Goal: Task Accomplishment & Management: Manage account settings

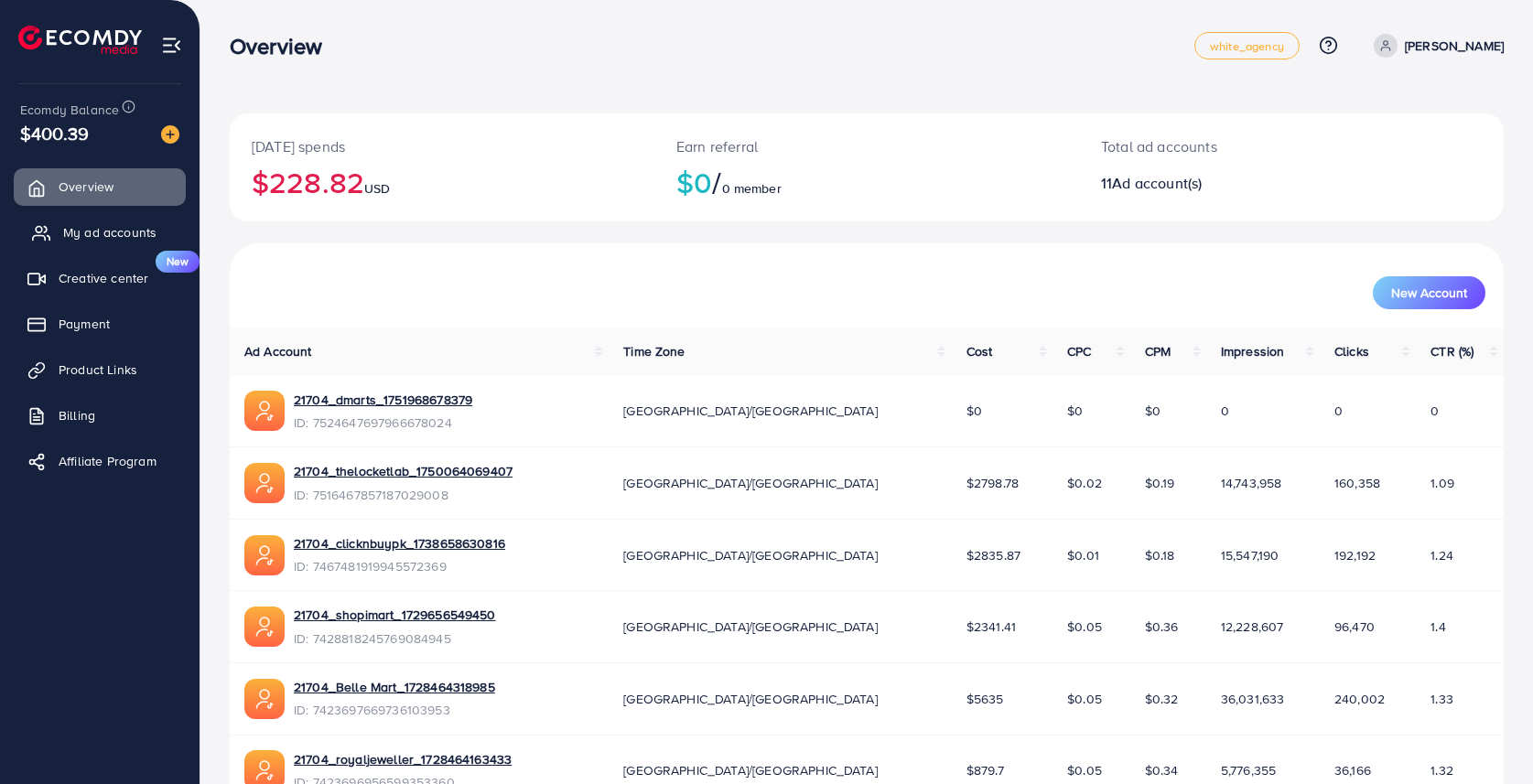
click at [121, 235] on span "My ad accounts" at bounding box center [110, 233] width 93 height 19
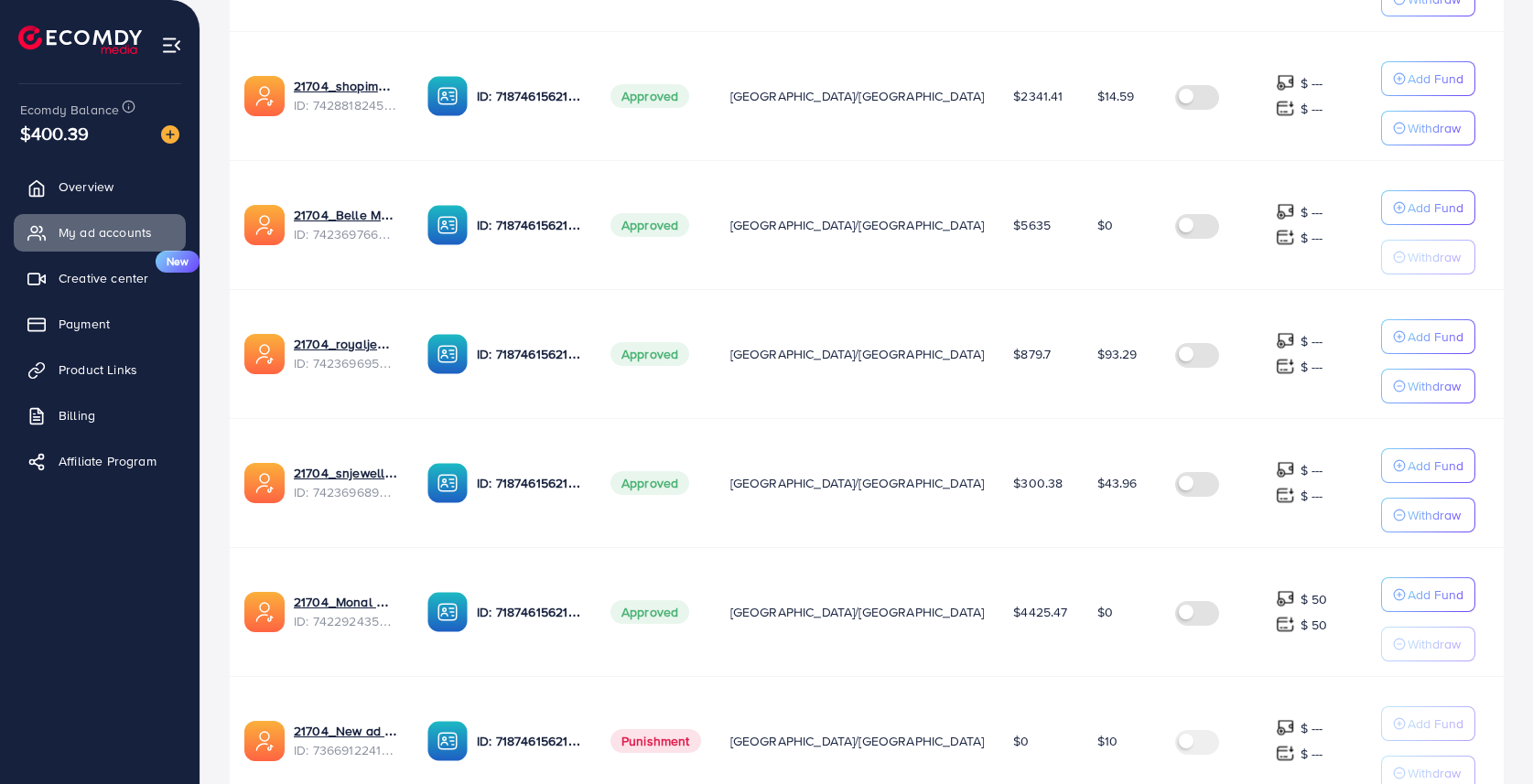
scroll to position [1065, 0]
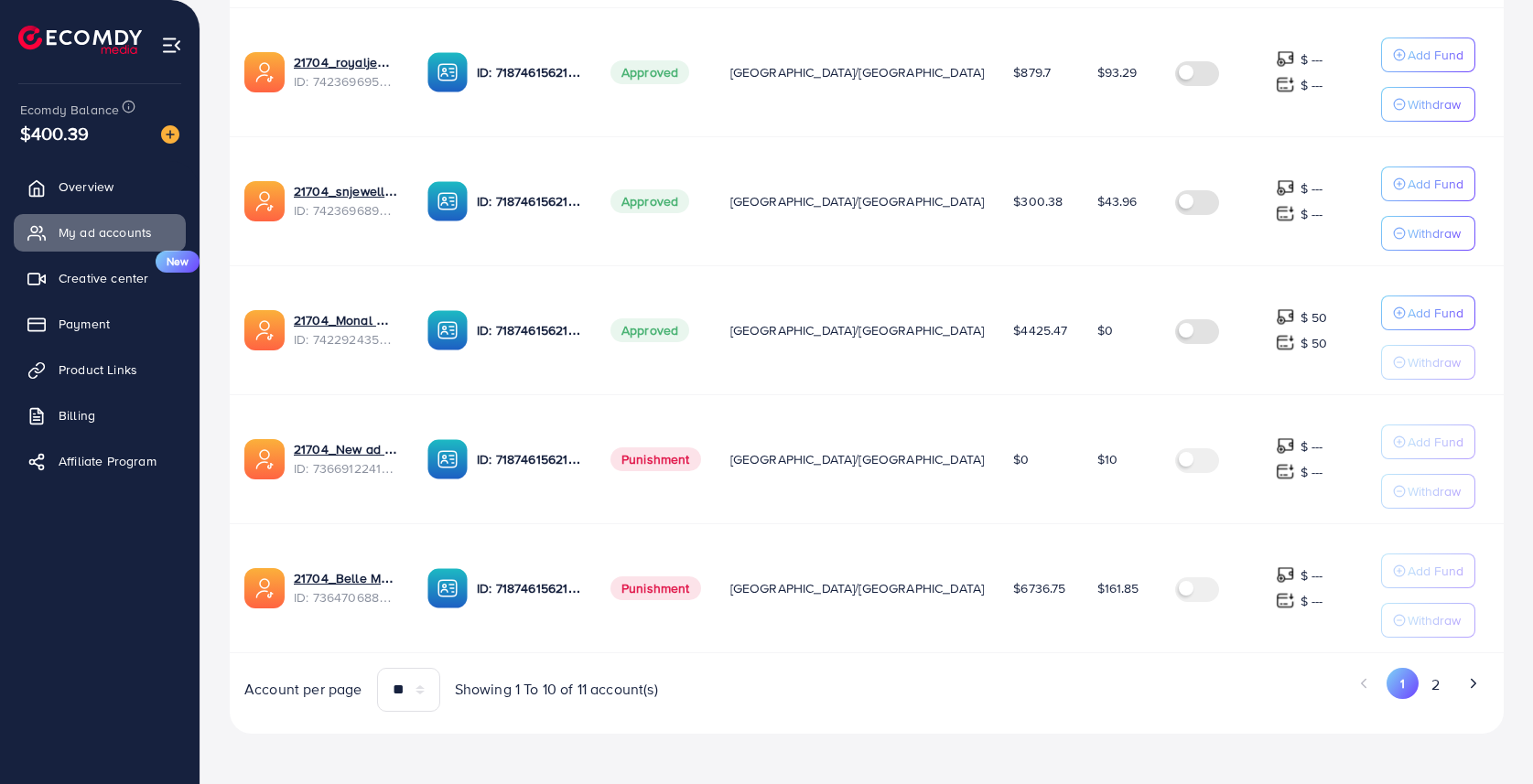
click at [950, 660] on div "Ad Account Your BC ID Ad Account Status Time Zone Cost Balance Auto top-up Thre…" at bounding box center [867, 0] width 1274 height 1421
click at [1432, 687] on button "2" at bounding box center [1434, 685] width 33 height 34
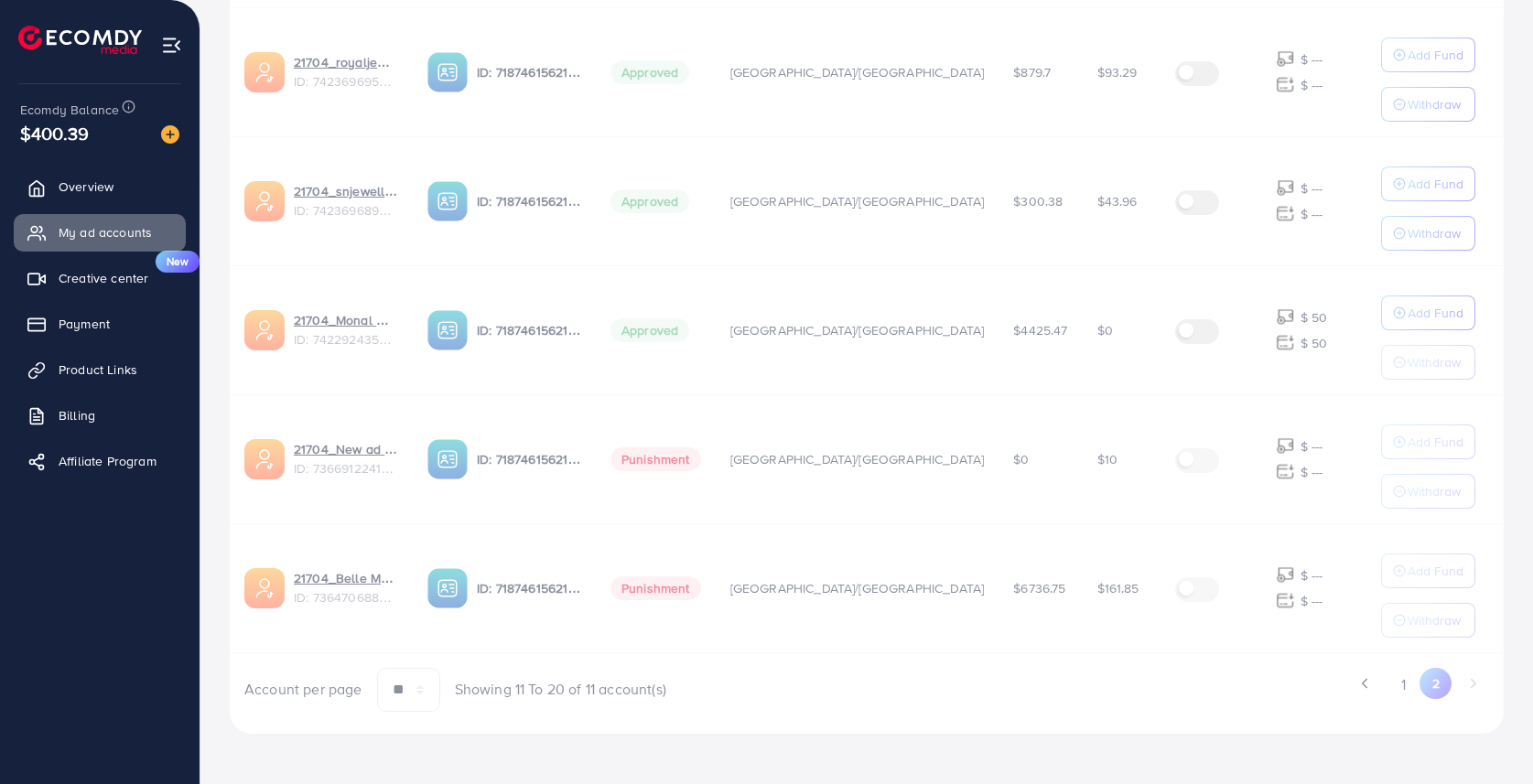
scroll to position [0, 0]
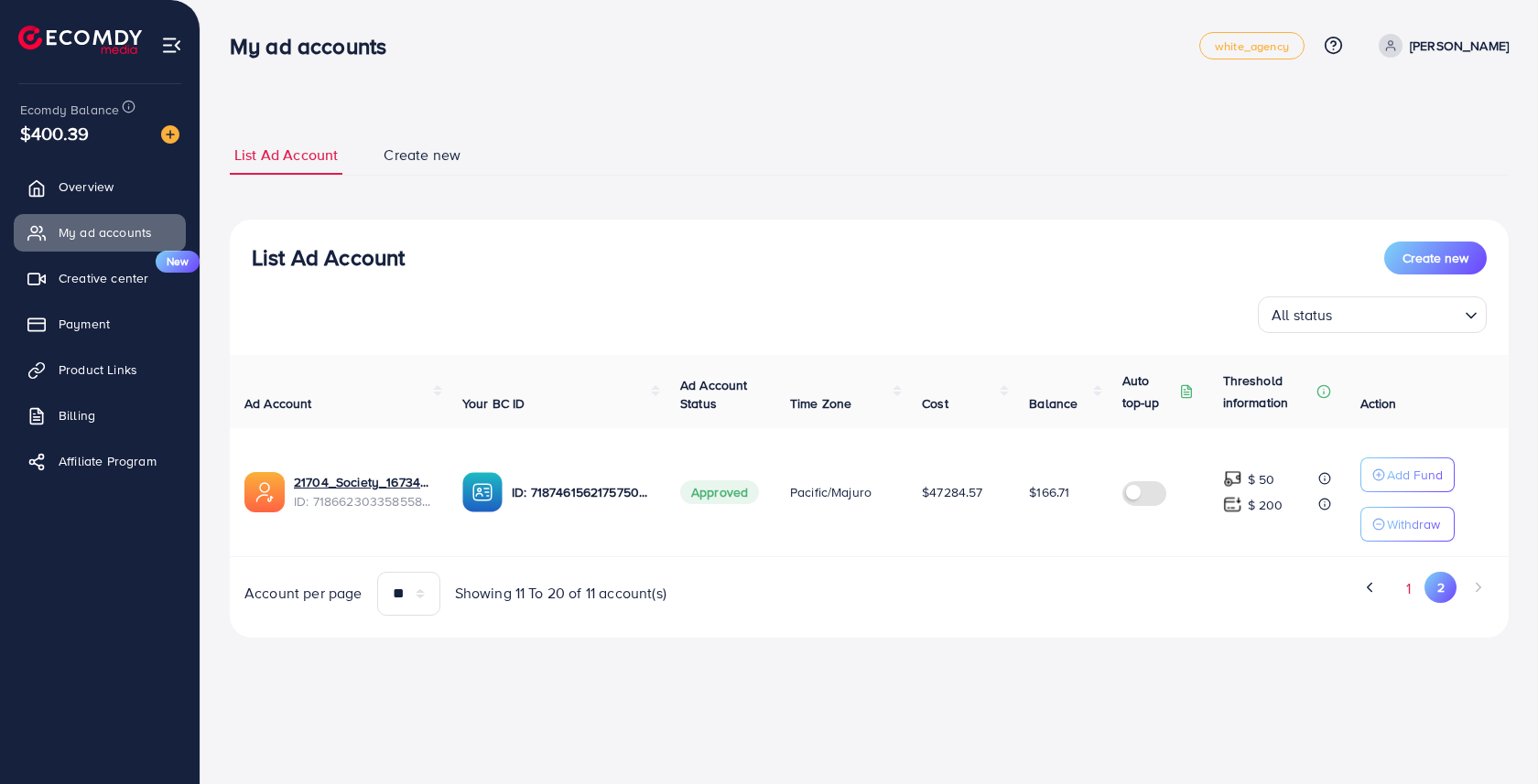
click at [1403, 578] on button "1" at bounding box center [1408, 589] width 32 height 34
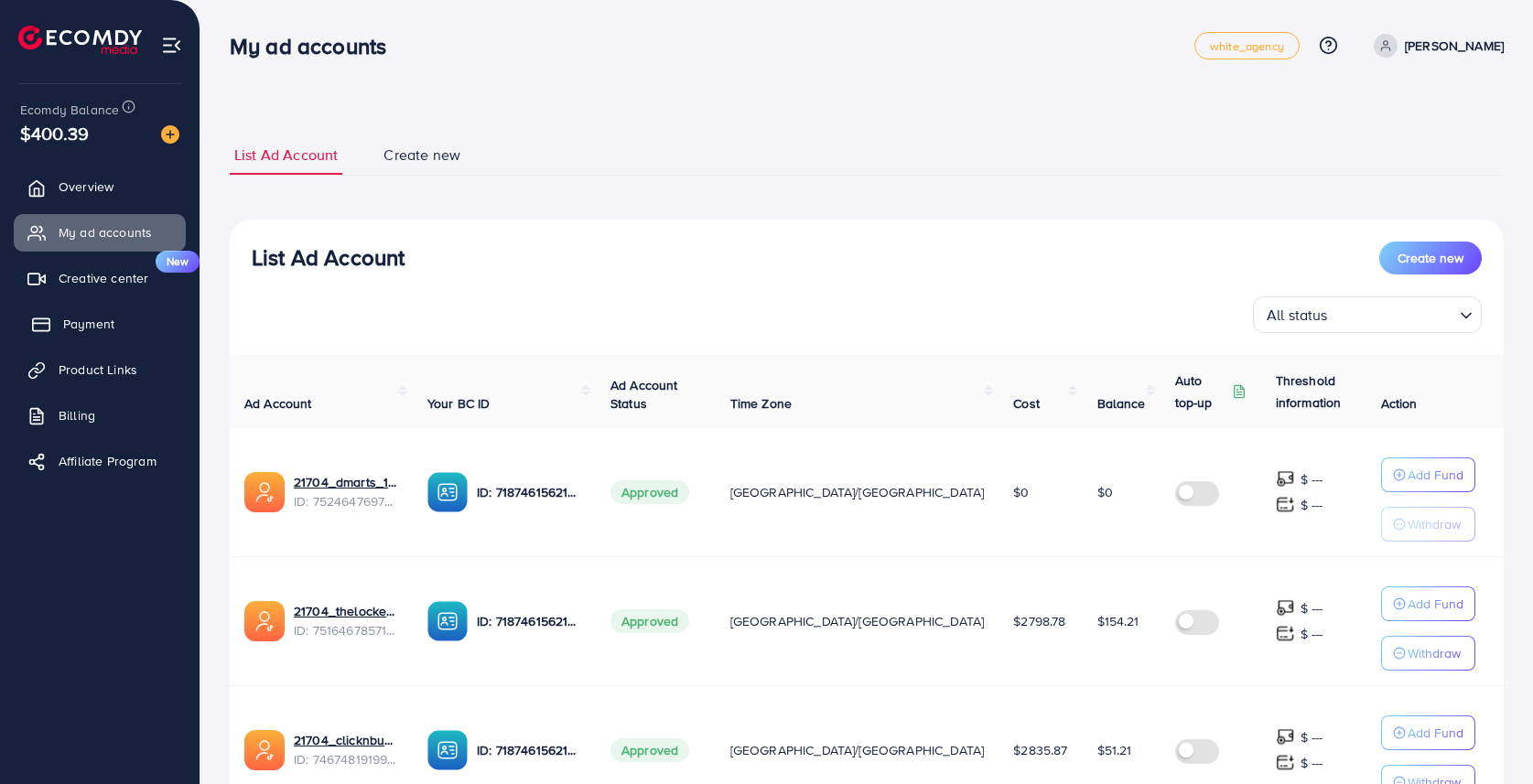
click at [102, 327] on span "Payment" at bounding box center [89, 324] width 51 height 19
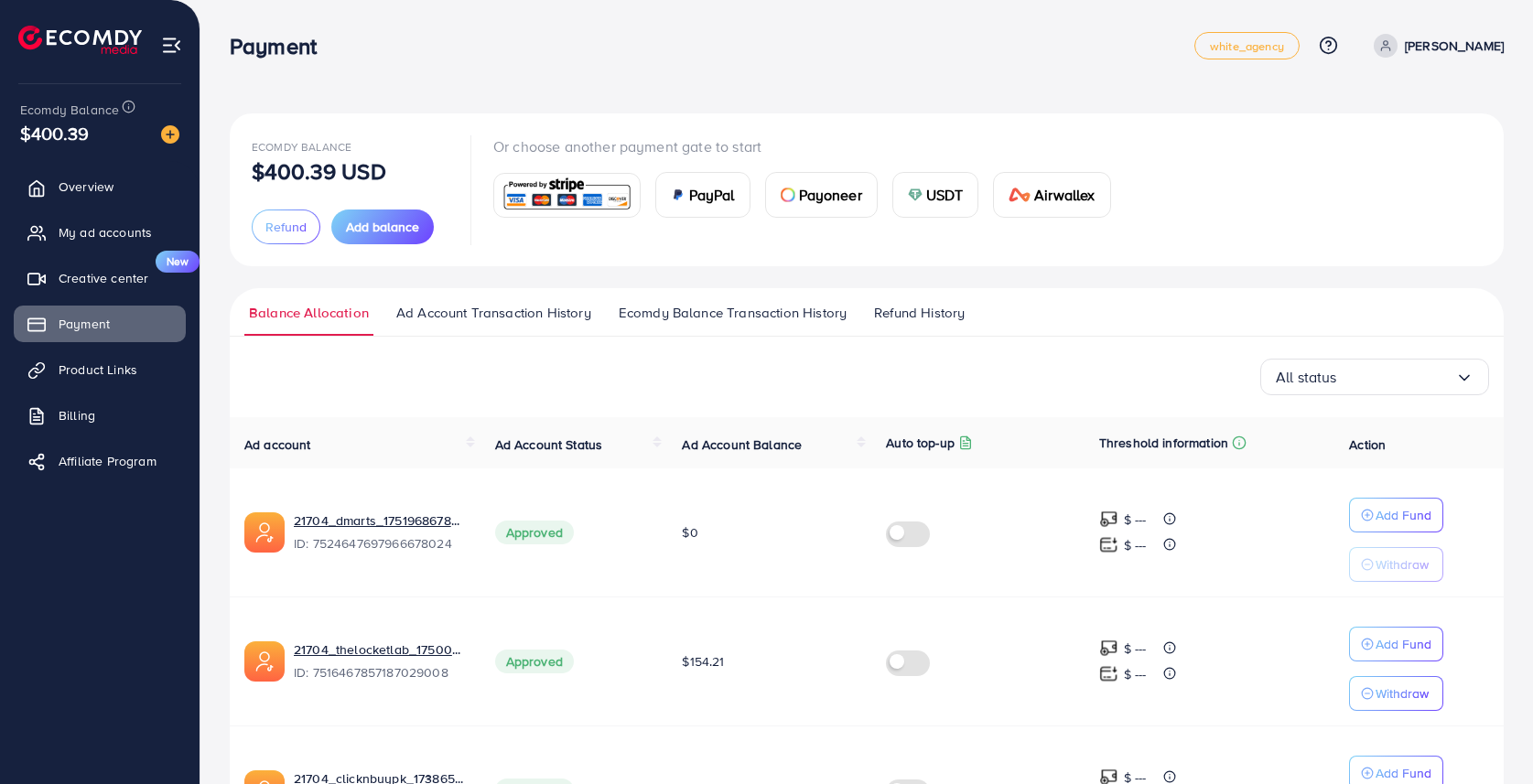
click at [825, 201] on span "Payoneer" at bounding box center [831, 194] width 64 height 21
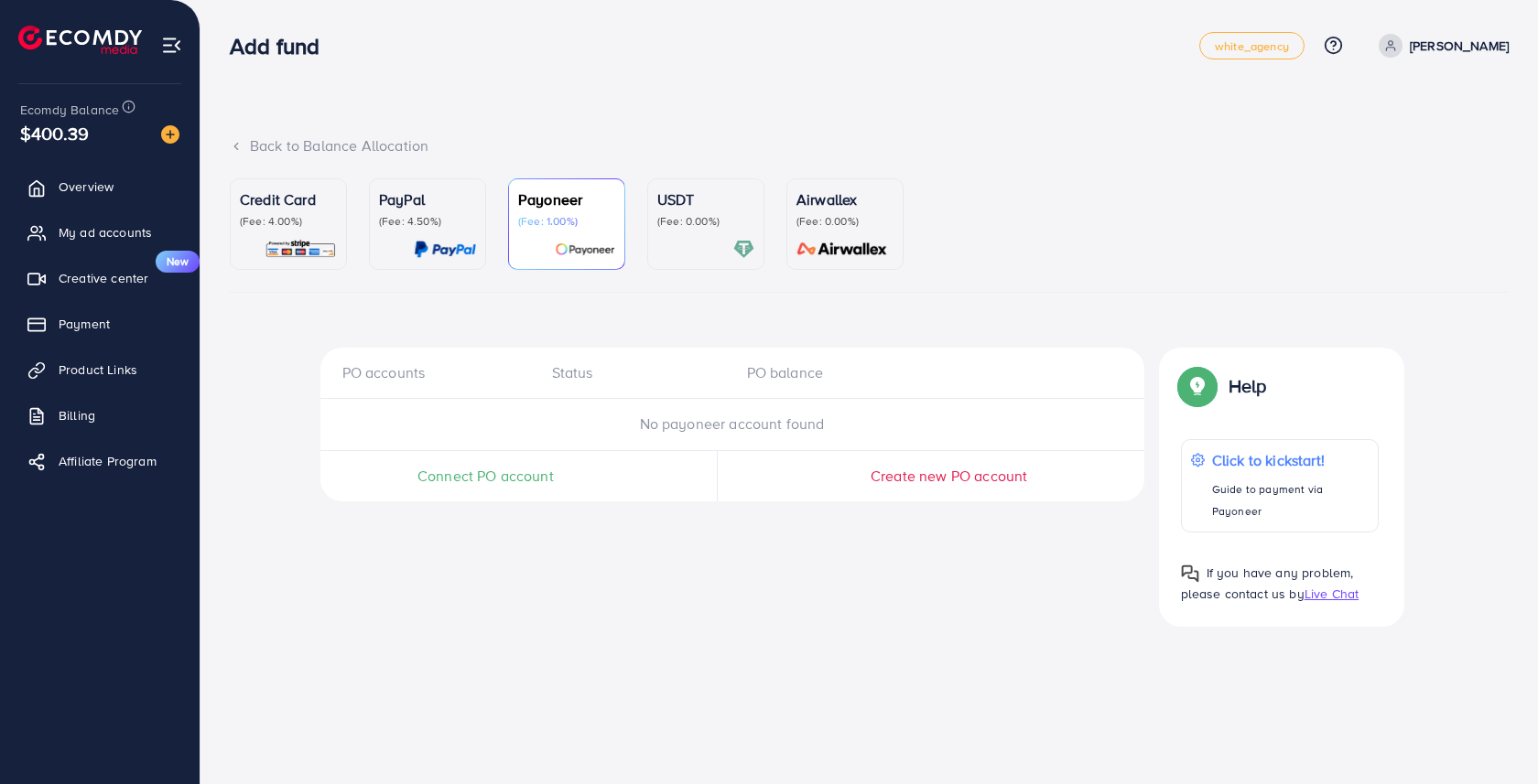
click at [677, 229] on p "(Fee: 0.00%)" at bounding box center [706, 221] width 97 height 15
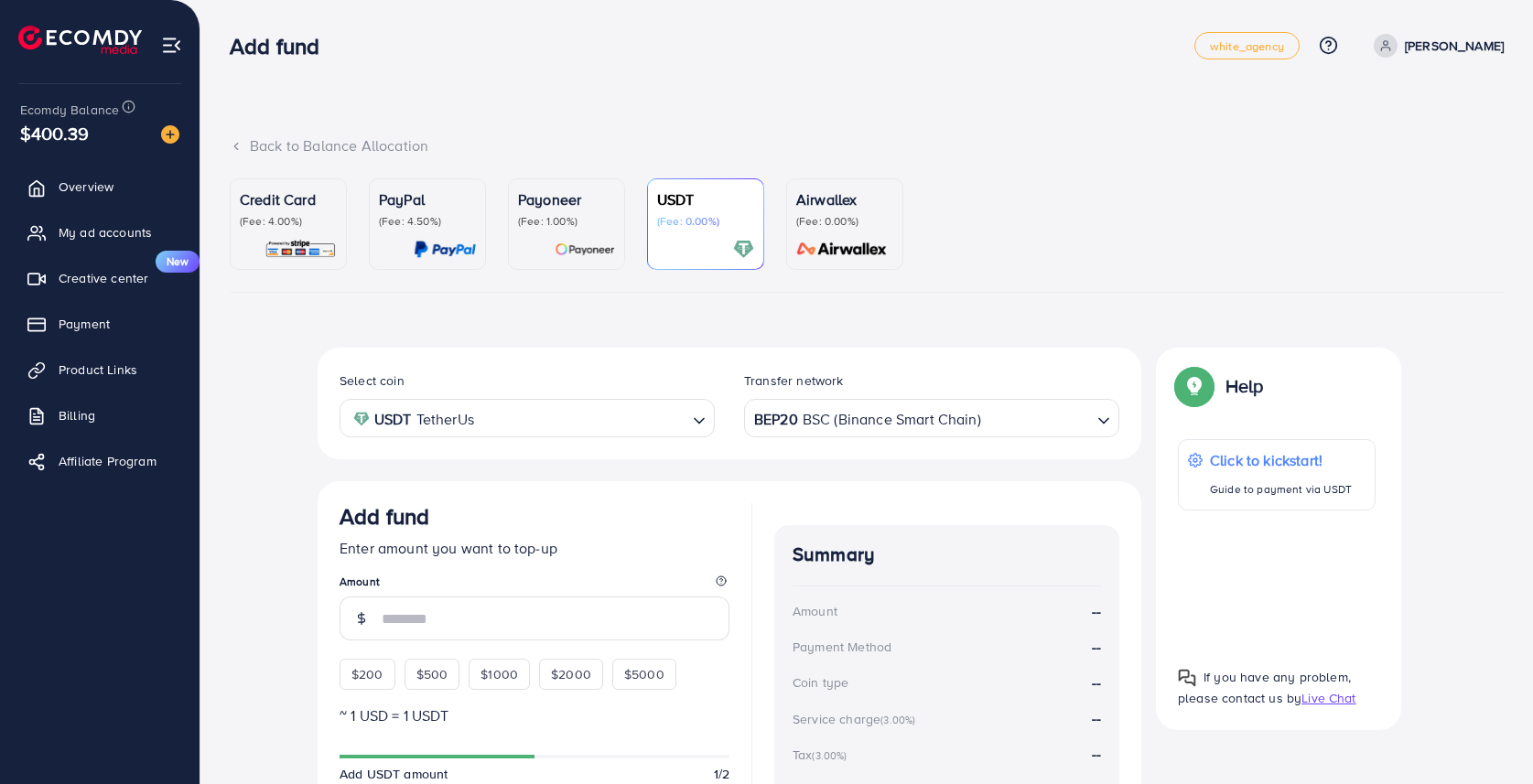
click at [548, 241] on div at bounding box center [566, 249] width 97 height 21
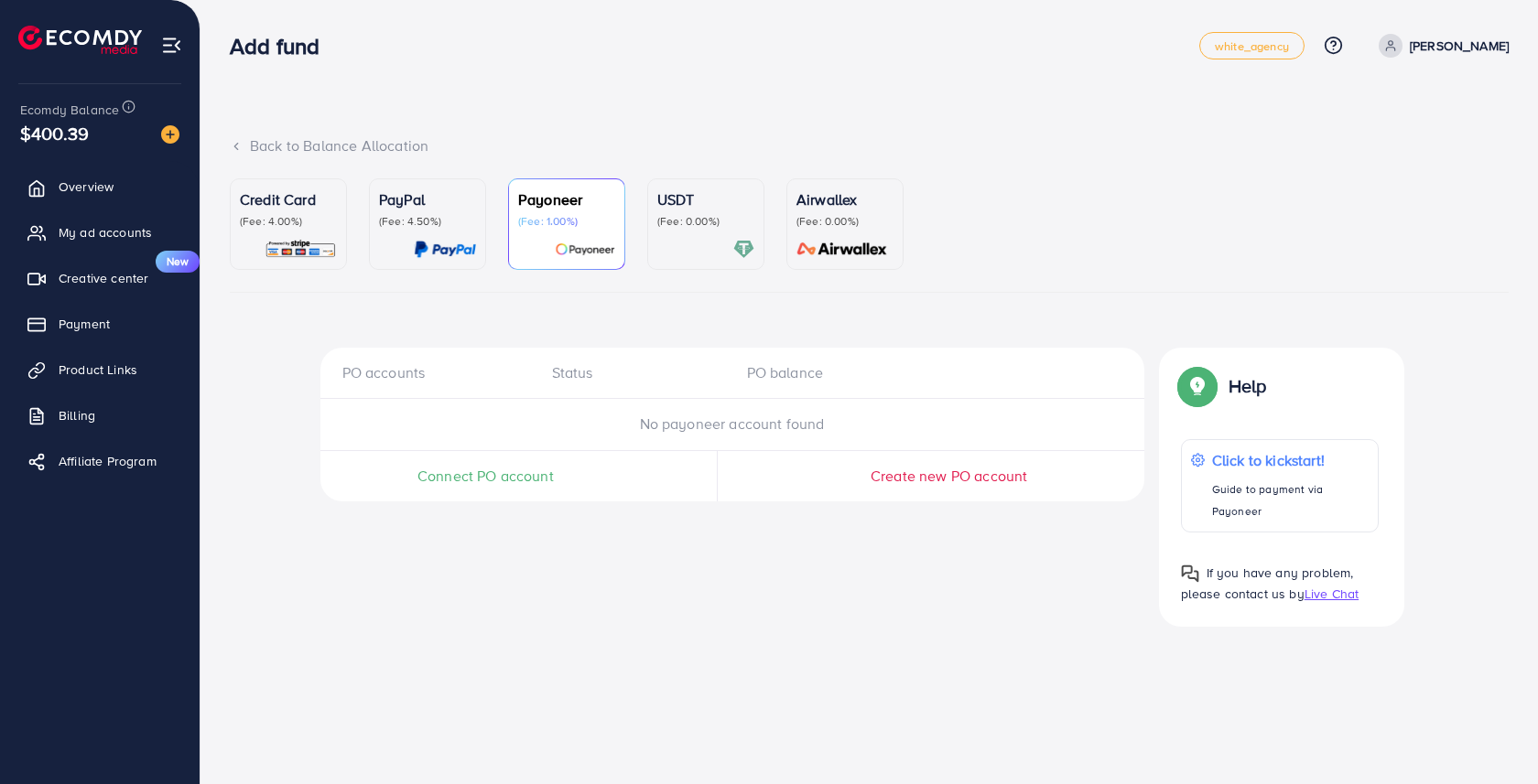
click at [705, 253] on div at bounding box center [706, 249] width 97 height 21
